Goal: Transaction & Acquisition: Purchase product/service

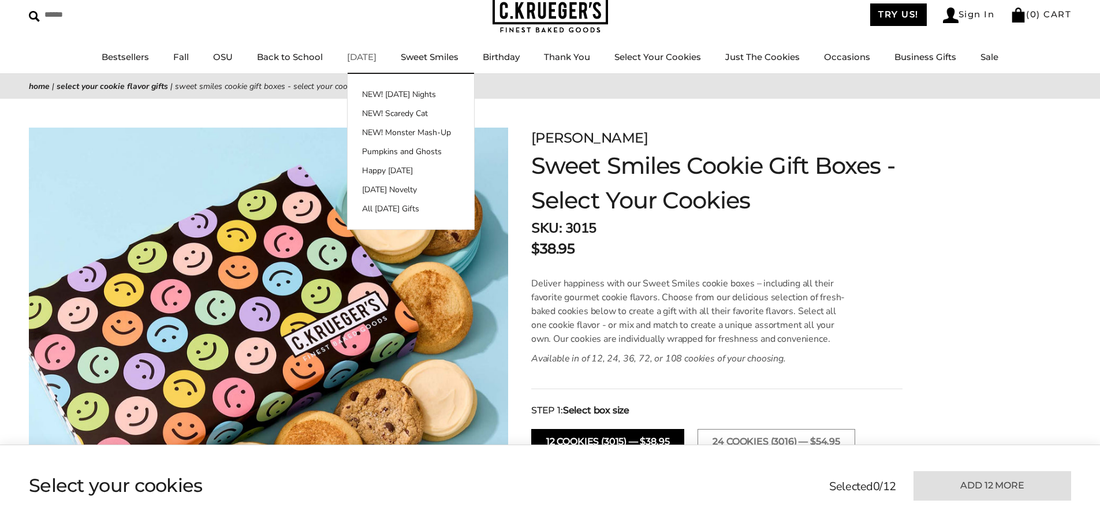
click at [376, 56] on link "[DATE]" at bounding box center [361, 56] width 29 height 11
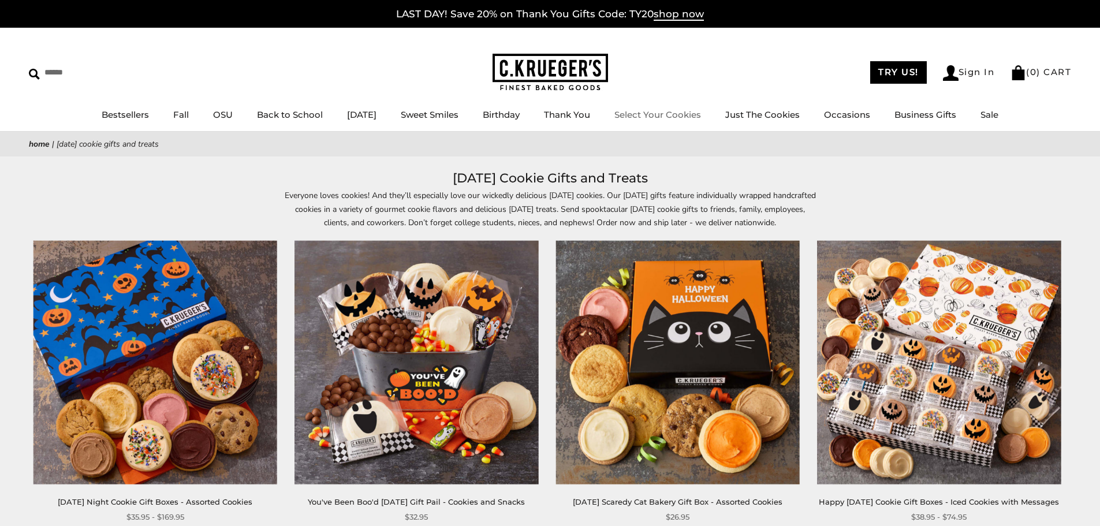
click at [697, 117] on link "Select Your Cookies" at bounding box center [657, 114] width 87 height 11
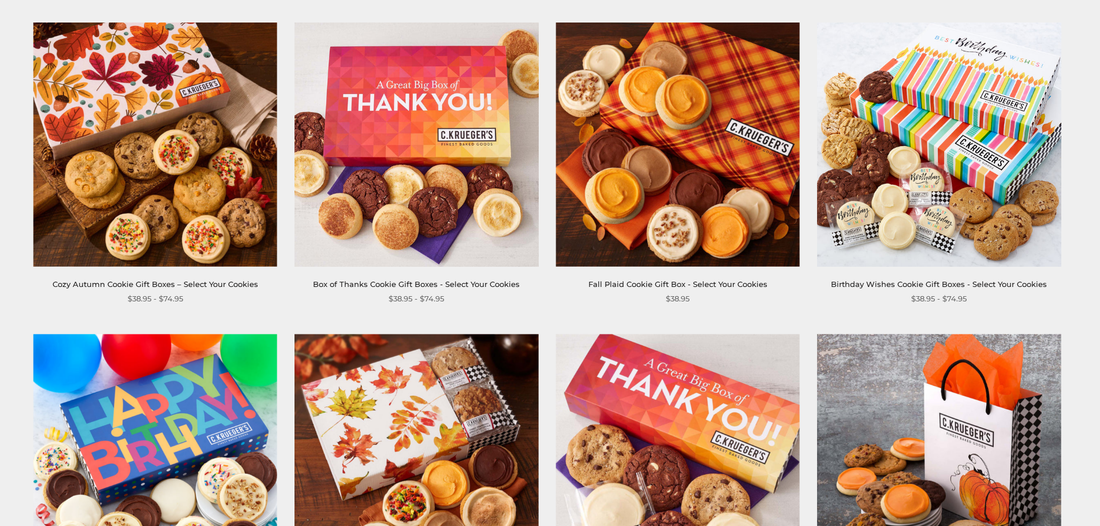
click at [663, 161] on img at bounding box center [678, 145] width 244 height 244
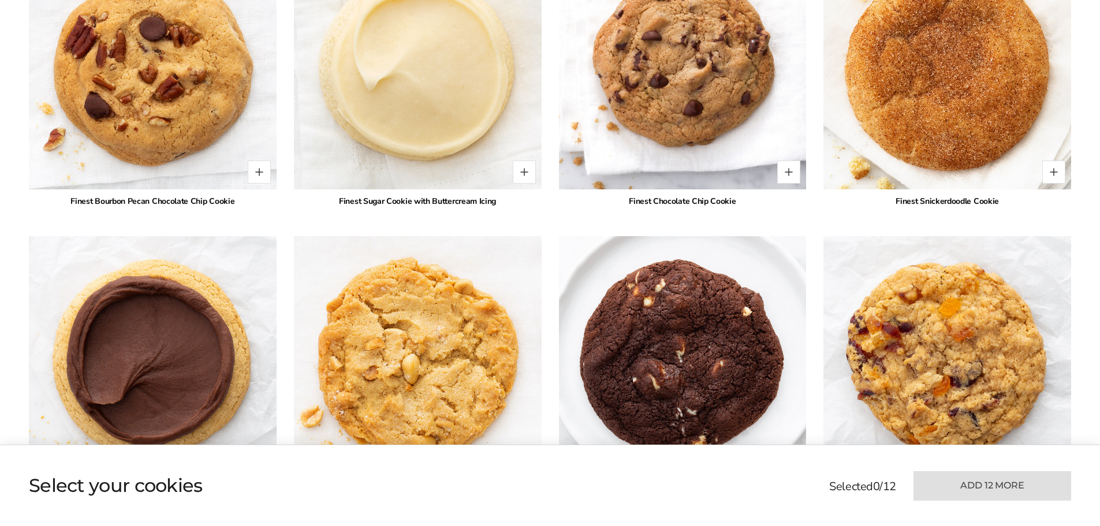
scroll to position [1270, 0]
